Goal: Find specific page/section: Find specific page/section

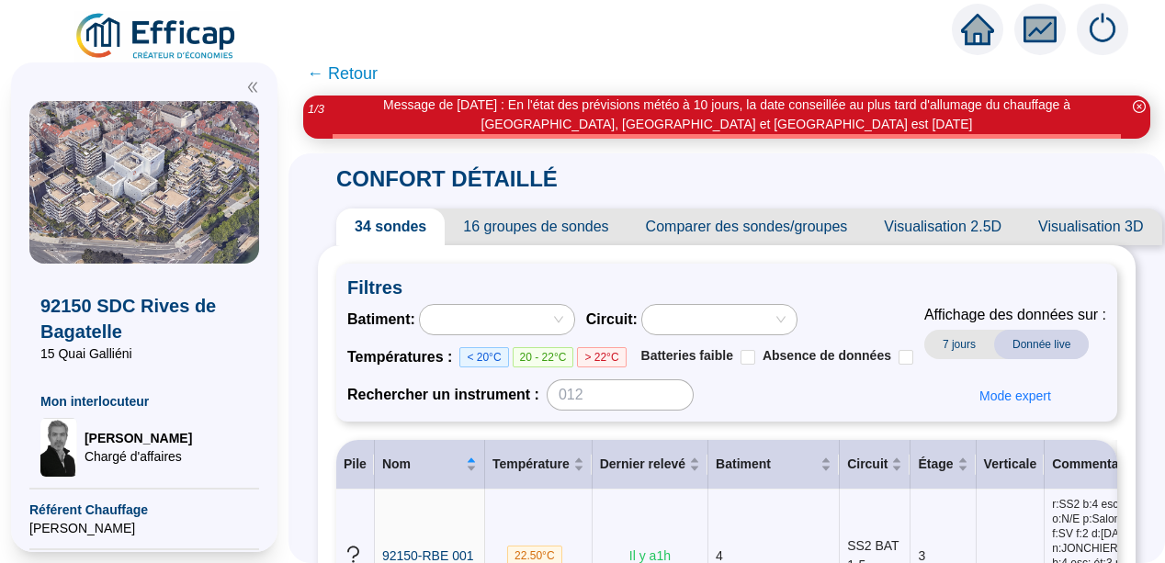
click at [313, 201] on div "CONFORT DÉTAILLÉ 34 sondes 16 groupes de sondes Comparer des sondes/groupes Vis…" at bounding box center [727, 358] width 877 height 410
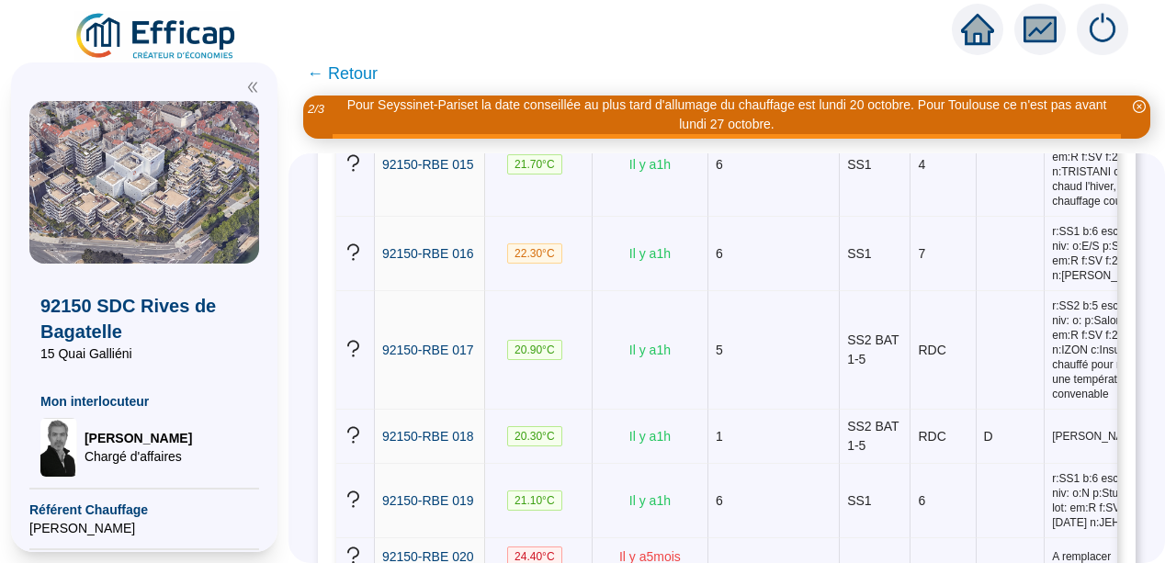
scroll to position [1507, 0]
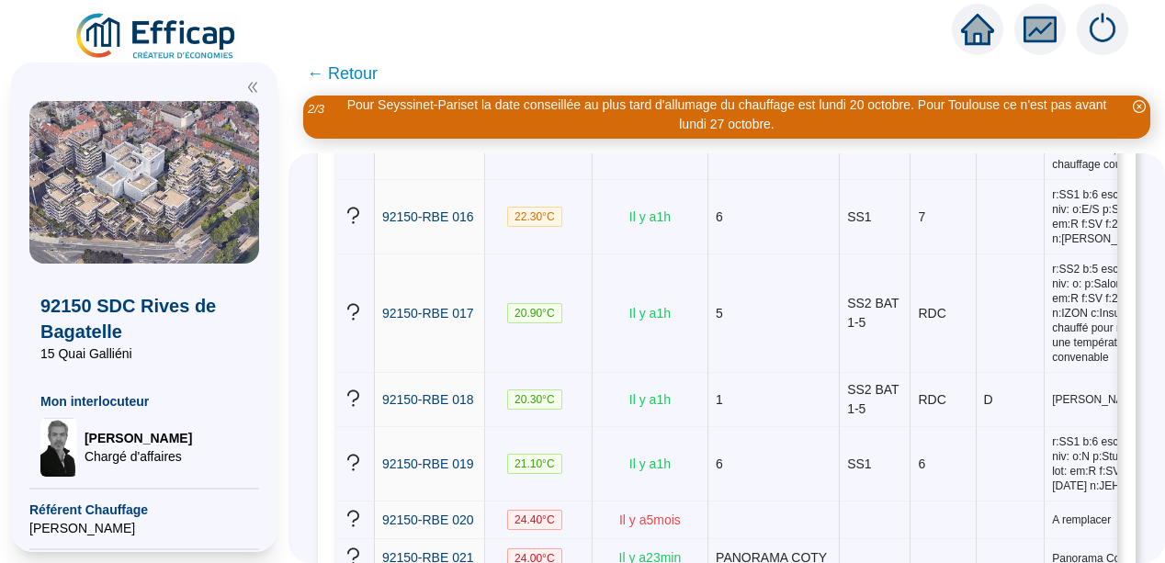
click at [254, 85] on icon "double-left" at bounding box center [252, 88] width 9 height 10
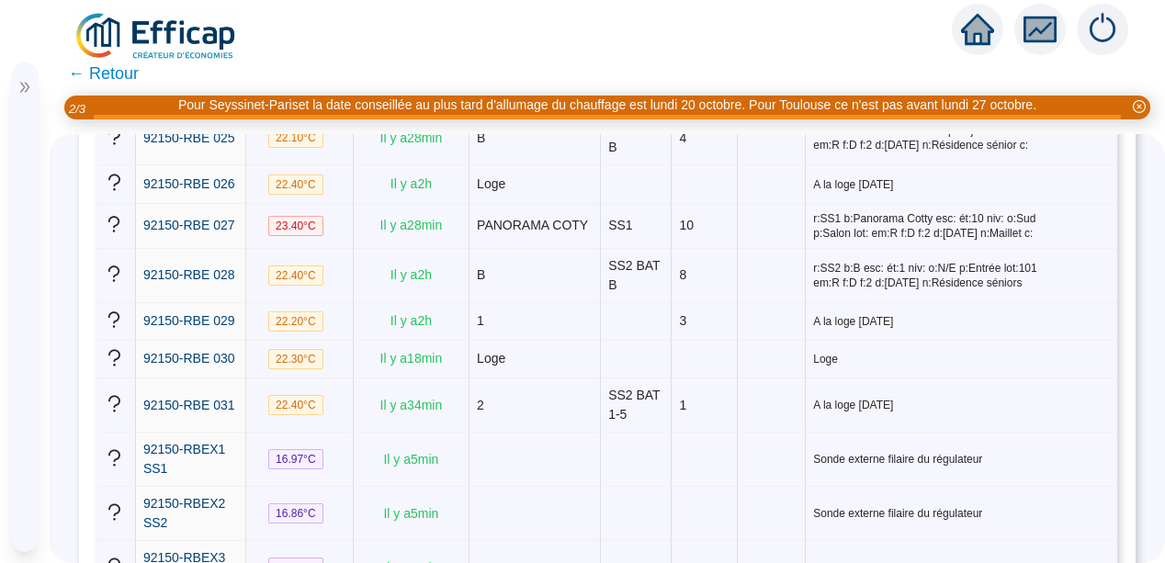
click at [1039, 32] on icon "fund" at bounding box center [1040, 29] width 24 height 15
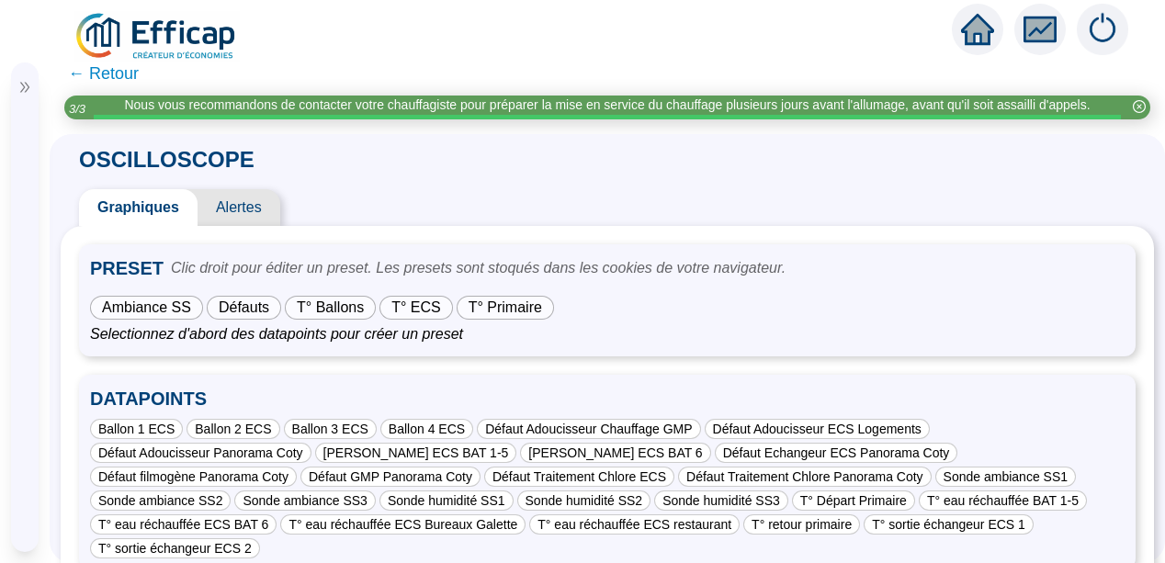
click at [134, 317] on div "Ambiance SS" at bounding box center [146, 308] width 111 height 22
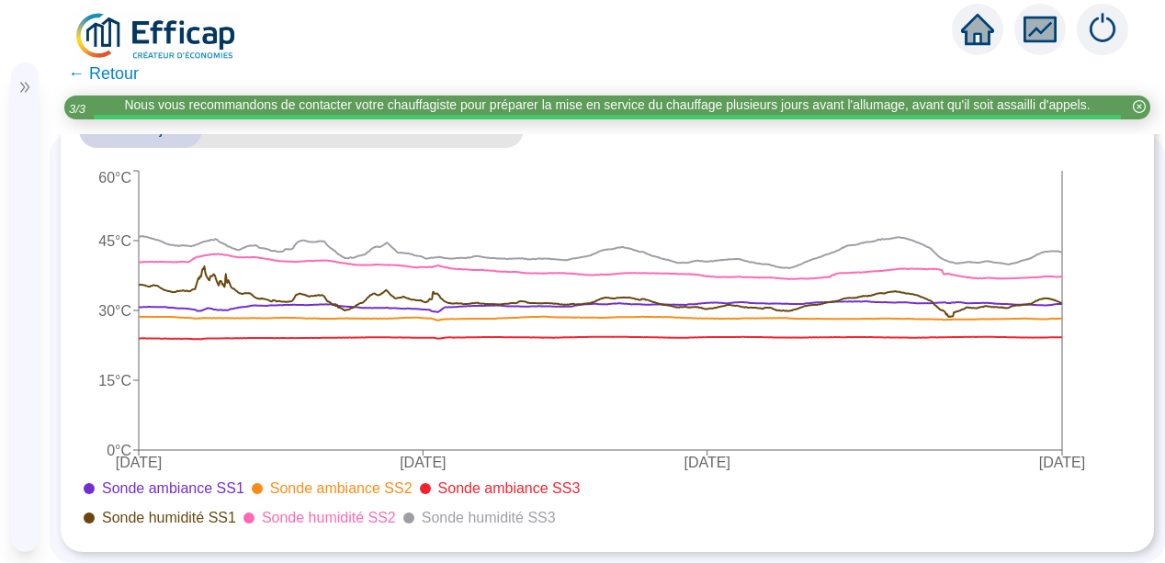
scroll to position [498, 0]
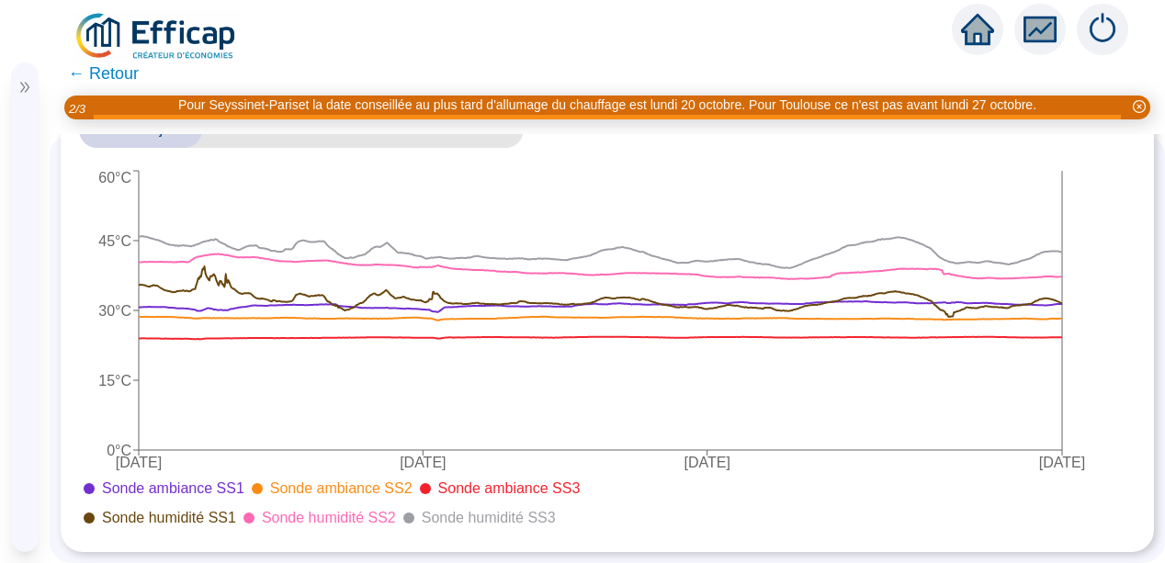
click at [6, 321] on div "92150 SDC Rives de Bagatelle 15 Quai Galliéni Mon interlocuteur [PERSON_NAME] d…" at bounding box center [25, 307] width 50 height 512
